Goal: Browse casually: Explore the website without a specific task or goal

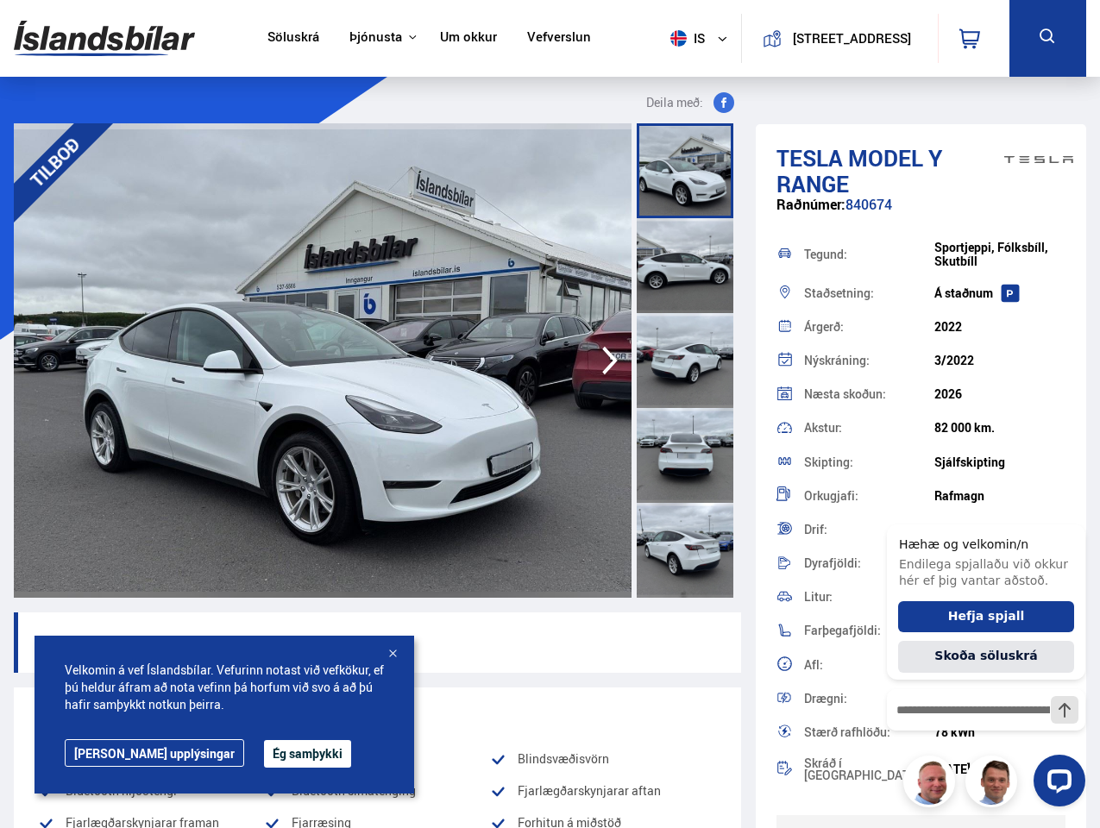
click at [104, 38] on img at bounding box center [104, 38] width 181 height 56
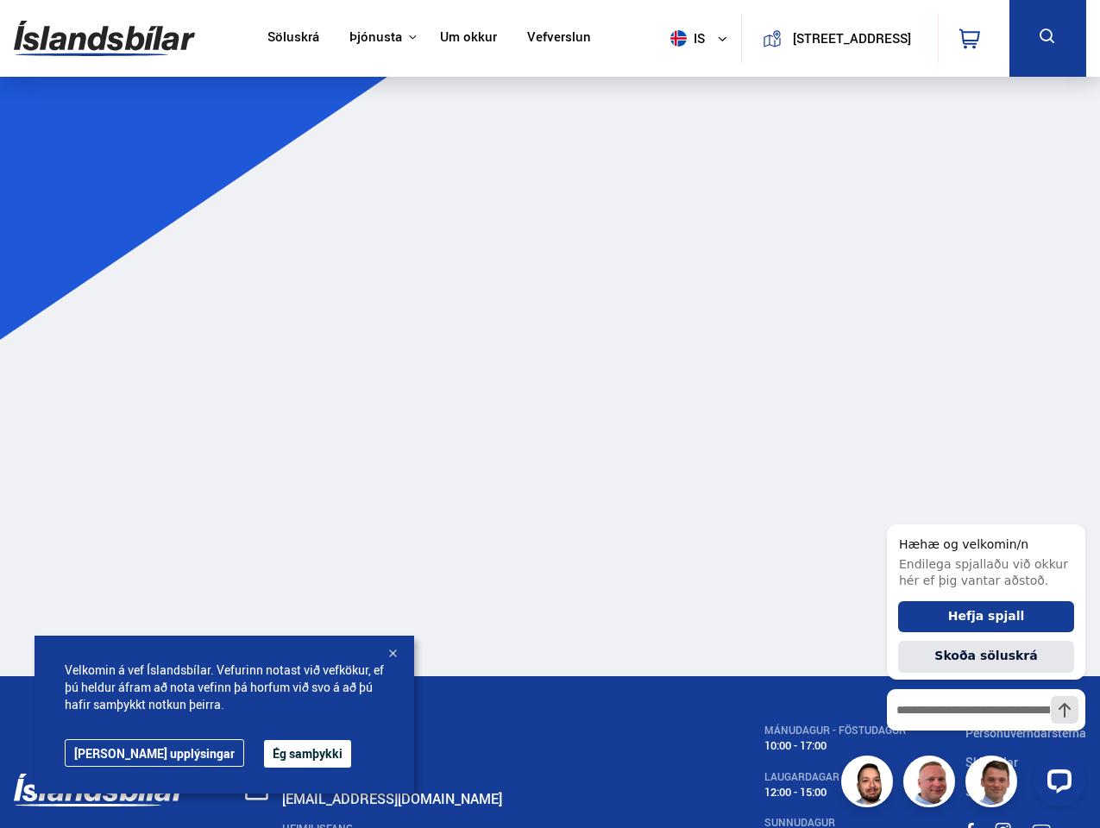
click at [681, 38] on span "is" at bounding box center [684, 38] width 43 height 16
click at [973, 38] on icon at bounding box center [969, 38] width 21 height 21
click at [1047, 38] on icon at bounding box center [1048, 37] width 22 height 22
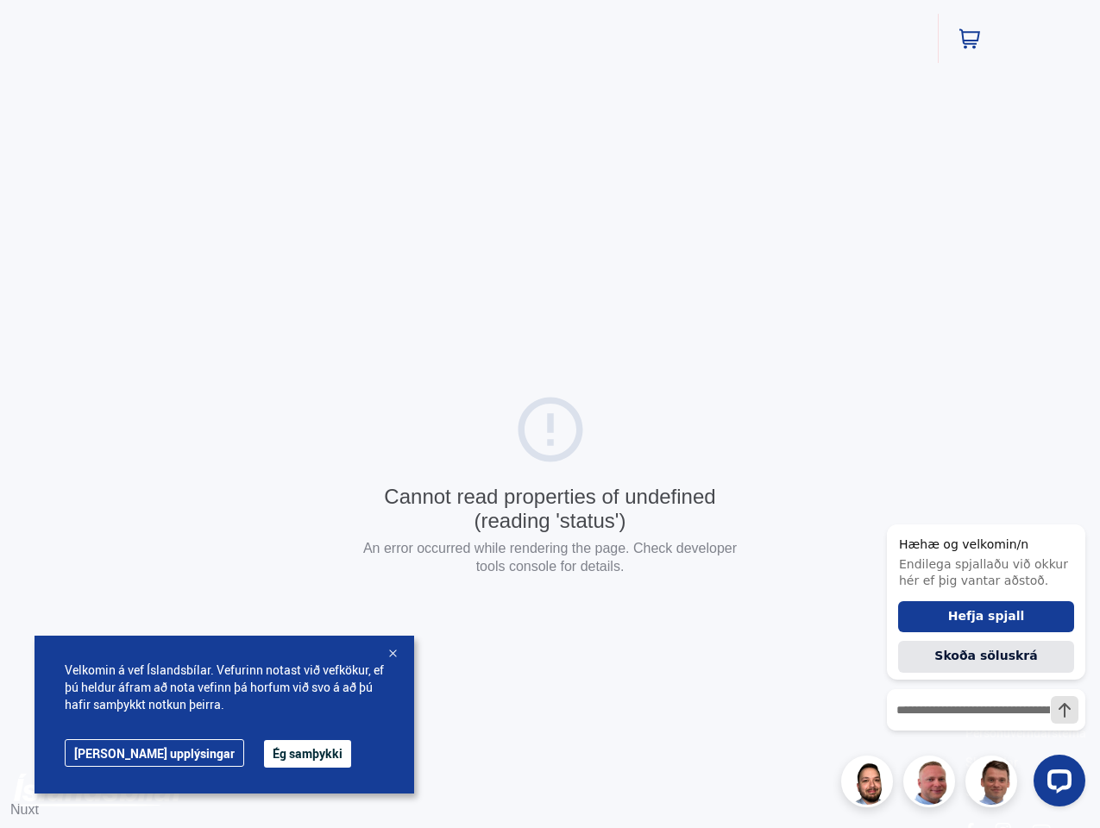
click at [689, 103] on div "Cannot read properties of undefined (reading 'status') An error occurred while …" at bounding box center [550, 487] width 1100 height 975
click at [610, 360] on div "Cannot read properties of undefined (reading 'status') An error occurred while …" at bounding box center [550, 487] width 1100 height 975
click at [264, 754] on button "Ég samþykki" at bounding box center [307, 754] width 87 height 28
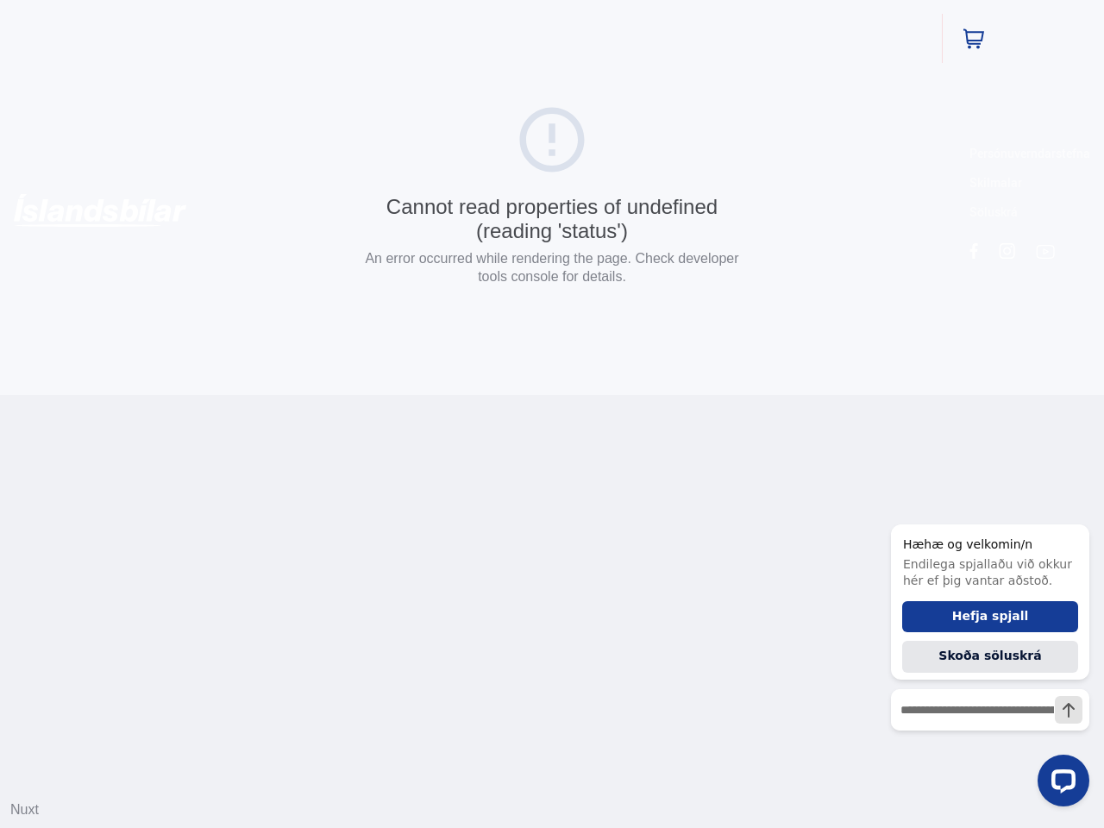
click at [392, 395] on html "Söluskrá Þjónusta Íslandsbílar [DOMAIN_NAME] Íslandsvörn Leiðbeiningar Um okkur…" at bounding box center [552, 197] width 1104 height 395
